Goal: Entertainment & Leisure: Consume media (video, audio)

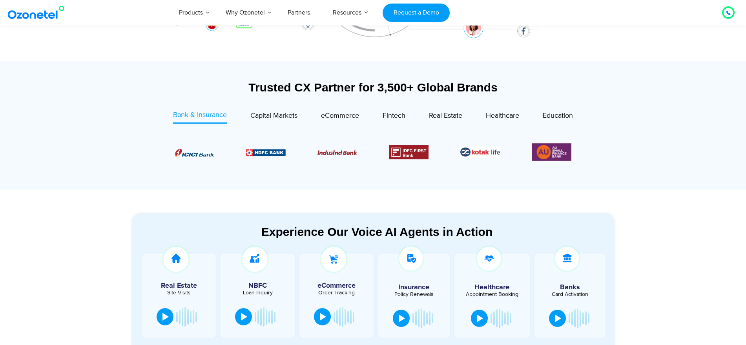
scroll to position [393, 0]
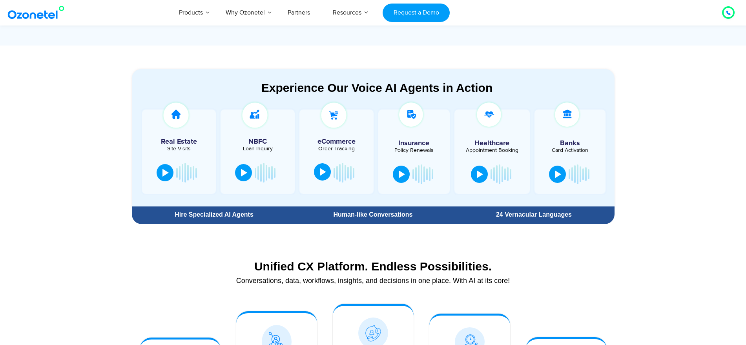
click at [324, 170] on div at bounding box center [323, 172] width 6 height 8
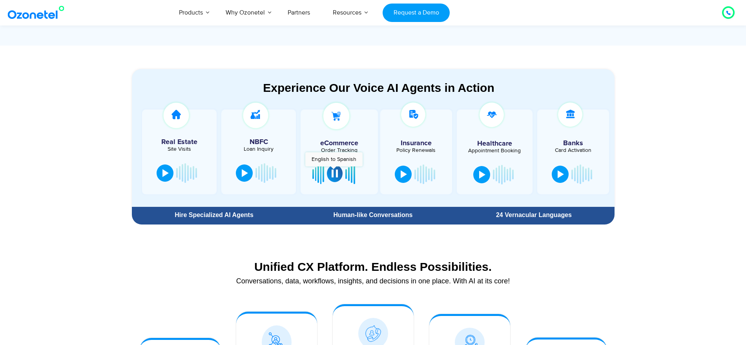
click at [334, 170] on div at bounding box center [335, 174] width 6 height 8
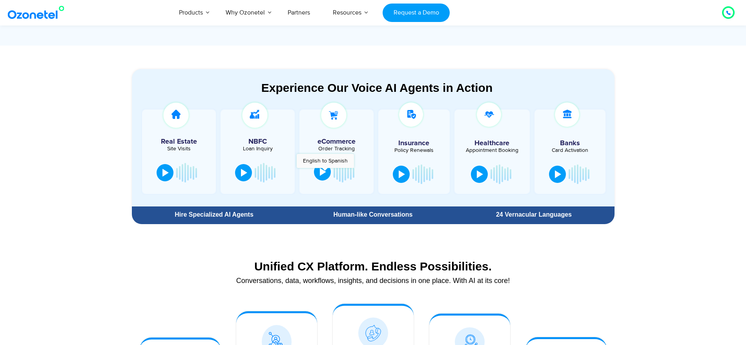
click at [325, 172] on div at bounding box center [323, 172] width 6 height 8
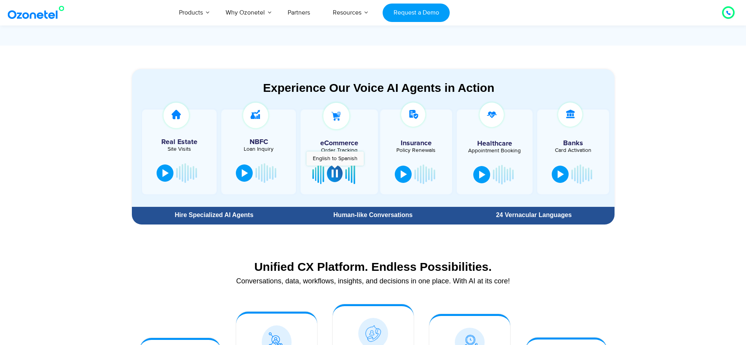
click at [335, 170] on div at bounding box center [335, 174] width 6 height 8
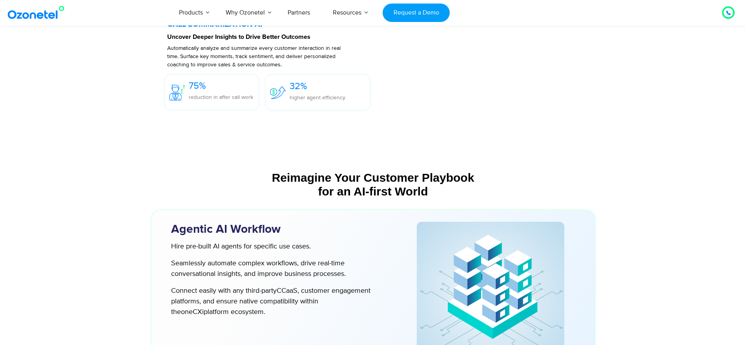
scroll to position [1914, 0]
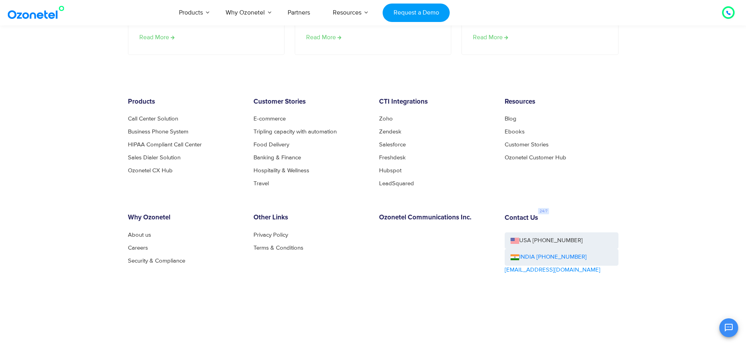
scroll to position [1633, 0]
